Goal: Task Accomplishment & Management: Use online tool/utility

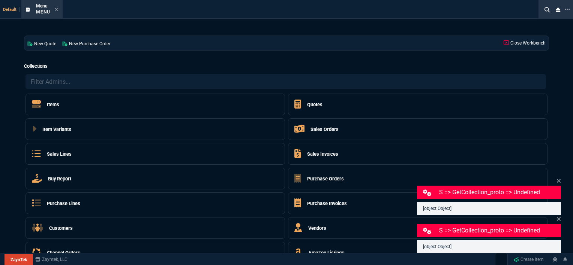
select select "12: [PERSON_NAME]"
click at [317, 106] on h5 "Quotes" at bounding box center [314, 104] width 15 height 7
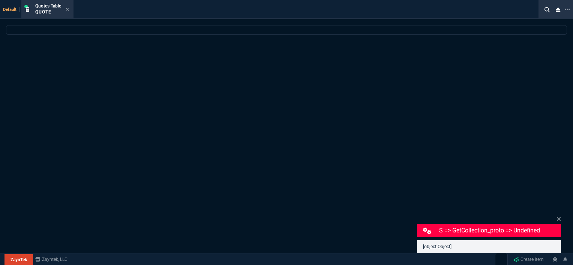
click at [558, 142] on div at bounding box center [286, 170] width 573 height 291
click at [68, 9] on icon at bounding box center [67, 9] width 3 height 3
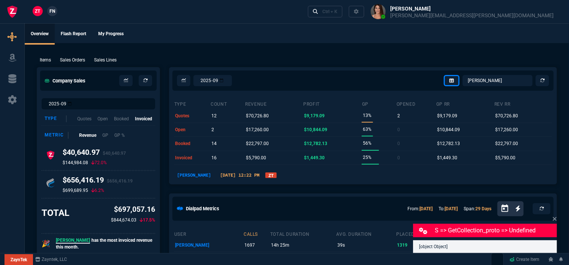
click at [206, 10] on div "ZT FN Ctrl + K" at bounding box center [284, 11] width 569 height 23
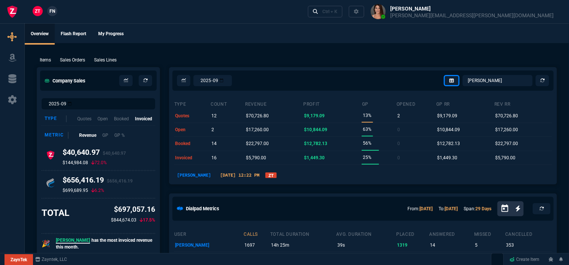
click at [218, 16] on div "ZT FN Ctrl + K" at bounding box center [284, 11] width 569 height 23
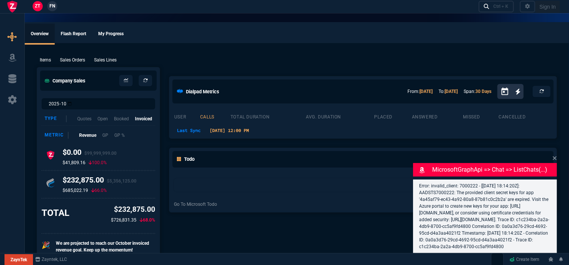
select select "12: [PERSON_NAME]"
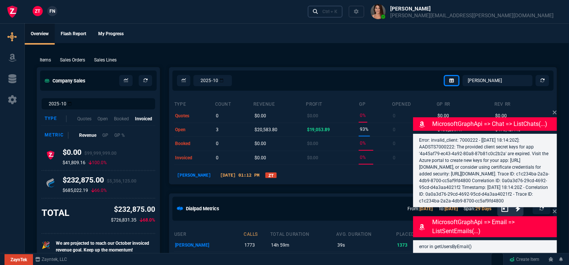
click at [337, 13] on div "Ctrl + K" at bounding box center [329, 12] width 15 height 6
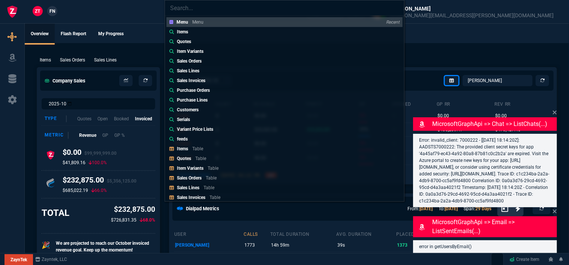
click at [186, 160] on p "Quotes" at bounding box center [184, 158] width 14 height 5
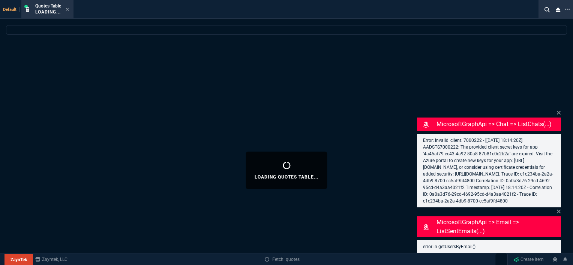
select select
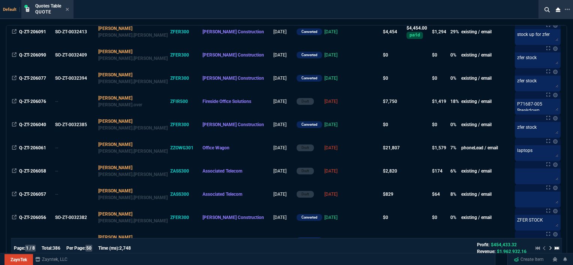
scroll to position [675, 0]
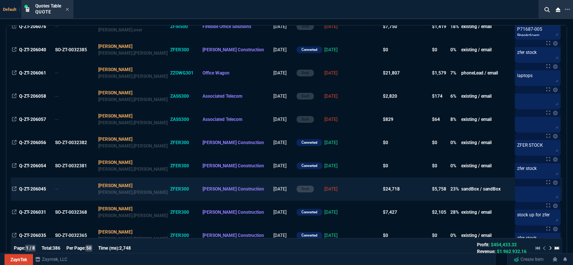
click at [353, 195] on td at bounding box center [367, 189] width 29 height 23
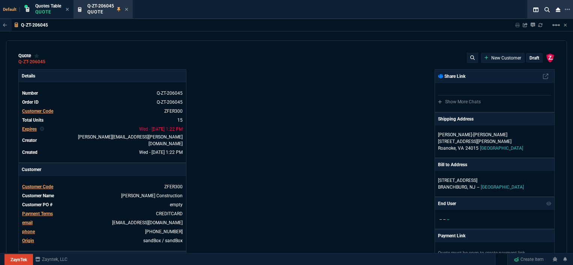
type input "100"
type input "995"
type input "1260.57"
type input "22"
type input "190"
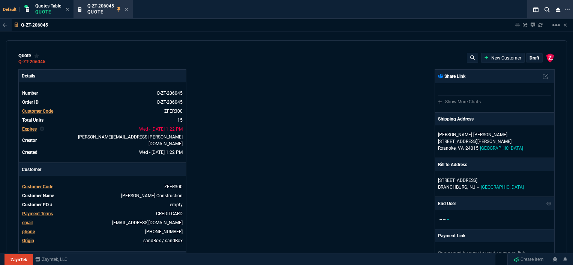
type input "1178.09"
type input "11"
type input "135"
type input "1908.52"
type input "18"
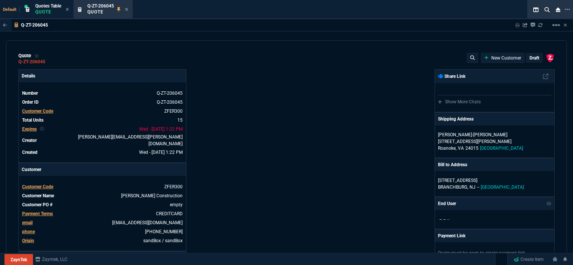
type input "211"
type input "100"
type input "2085"
type input "2844.07"
type input "100"
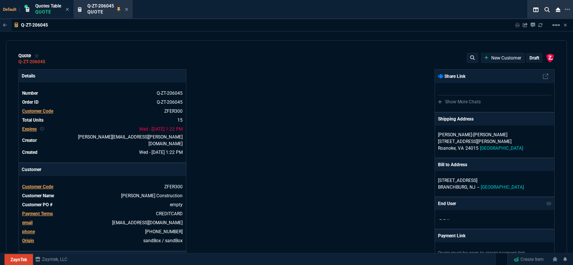
type input "1665"
type input "13"
type input "361"
type input "3548.15"
type input "20"
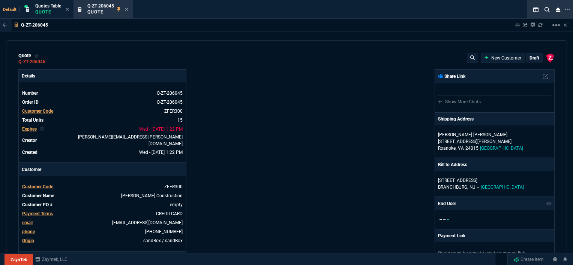
type input "715"
type input "4041.58"
type input "3"
type input "12"
type input "699"
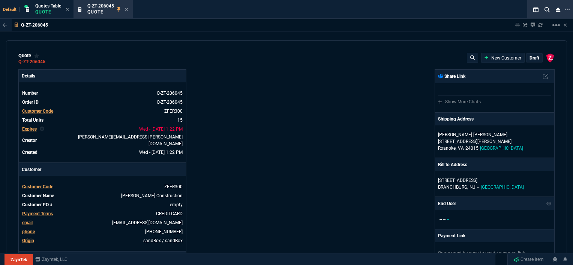
type input "11"
type input "88"
type input "1049"
type input "2"
type input "33"
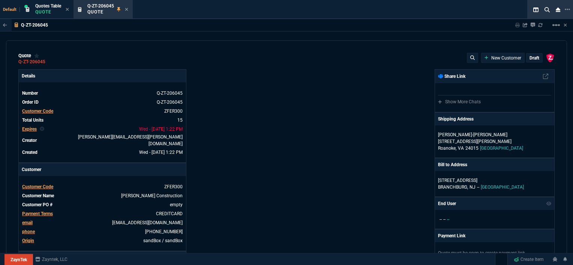
type input "1999"
type input "10"
type input "121"
type input "1649"
type input "3"
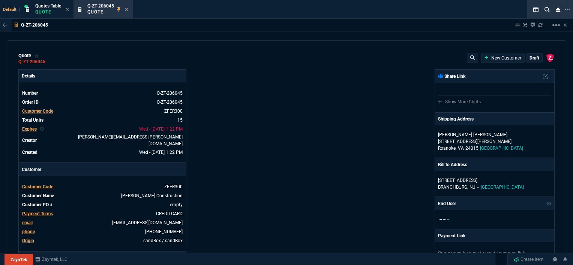
type input "75"
type input "2"
type input "59"
type input "0"
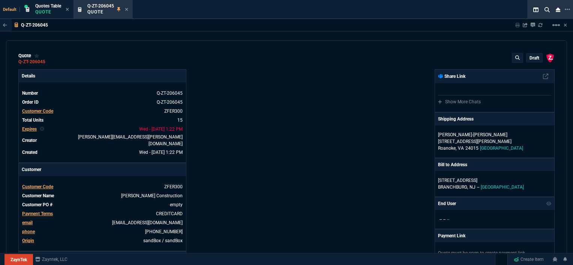
type input "21"
type input "28"
type input "33"
type input "27"
type input "24"
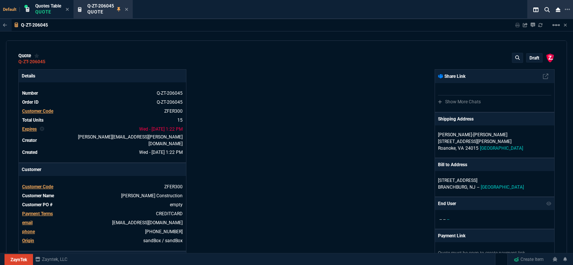
type input "10"
type input "33"
type input "26"
type input "33"
type input "27"
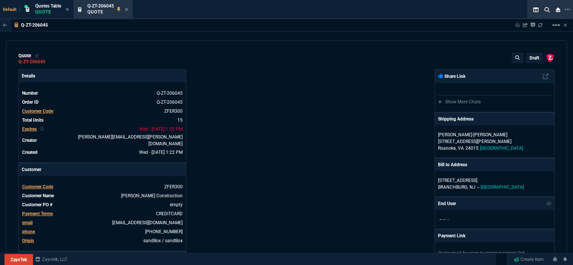
scroll to position [375, 0]
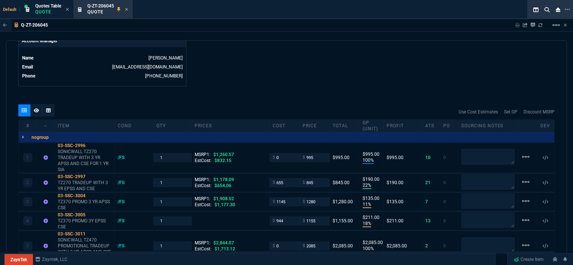
type input "1746.35"
type input "2494.8"
type input "4352.04"
type input "33"
type input "4964.65"
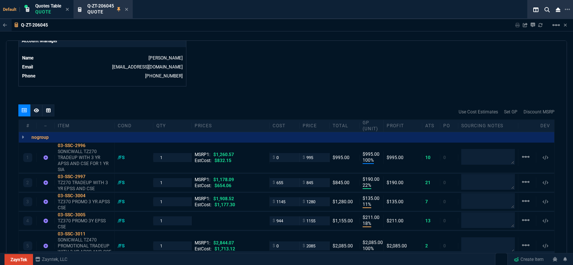
type input "26"
type input "6409.36"
type input "100"
type input "34"
type input "33"
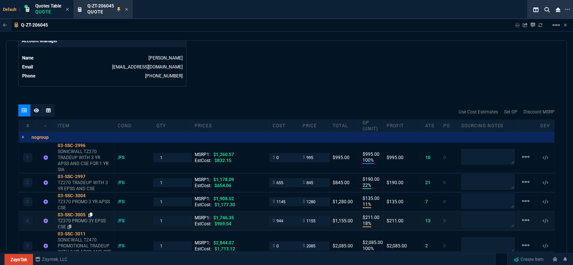
click at [90, 213] on icon at bounding box center [90, 215] width 4 height 4
